Goal: Navigation & Orientation: Find specific page/section

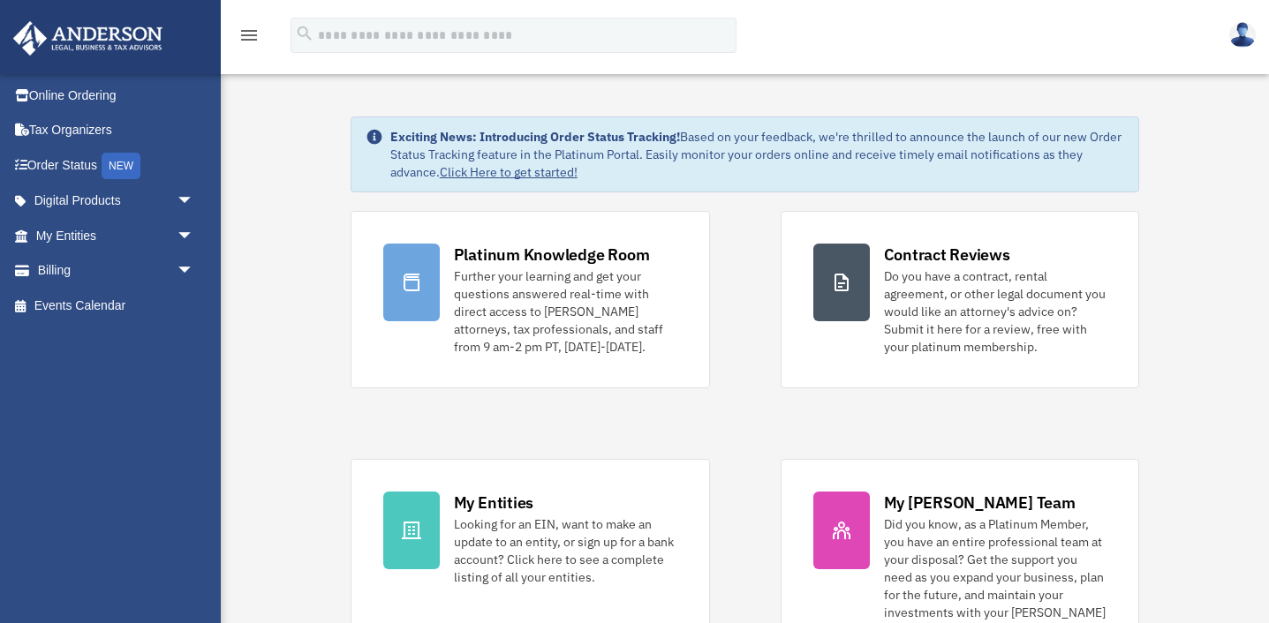
click at [1237, 39] on img at bounding box center [1242, 35] width 26 height 26
click at [186, 238] on span "arrow_drop_down" at bounding box center [194, 236] width 35 height 36
click at [93, 270] on link "Overview" at bounding box center [123, 270] width 196 height 35
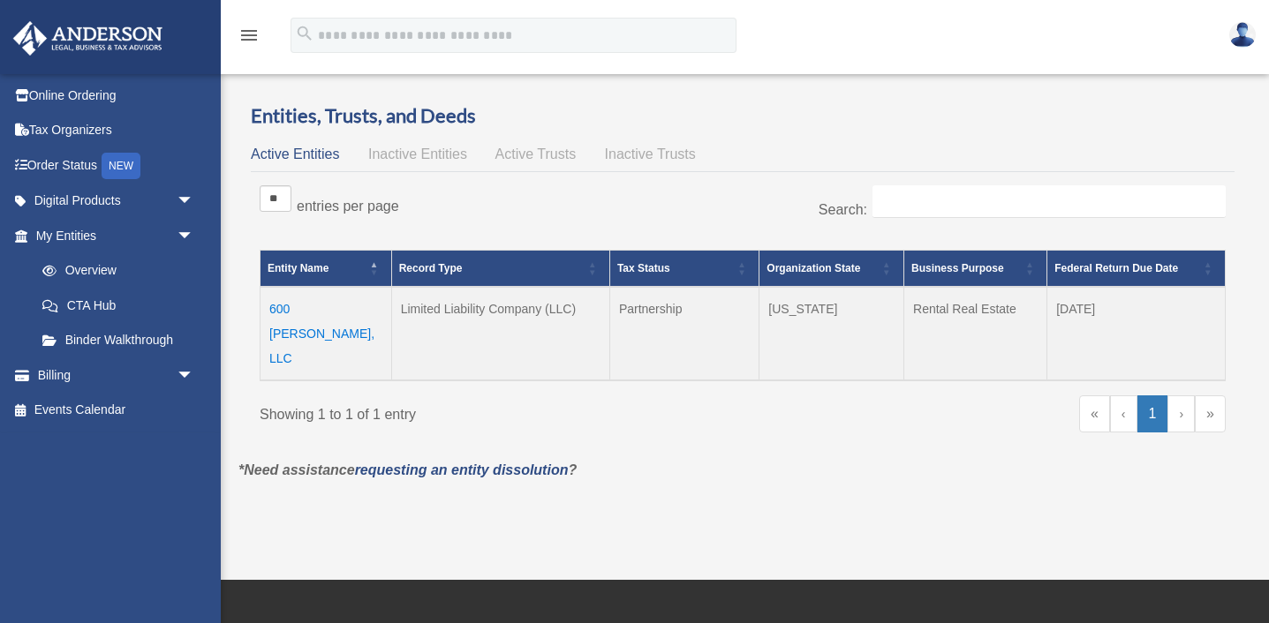
click at [303, 309] on td "600 [PERSON_NAME], LLC" at bounding box center [326, 334] width 132 height 94
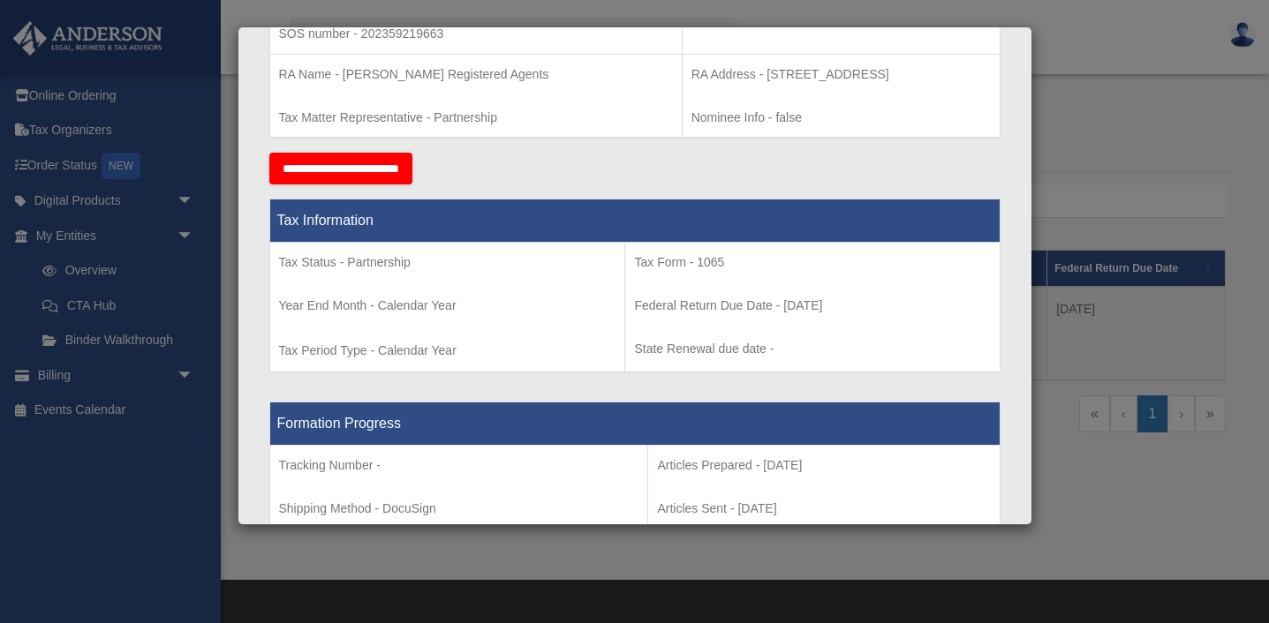
scroll to position [572, 0]
